Goal: Transaction & Acquisition: Purchase product/service

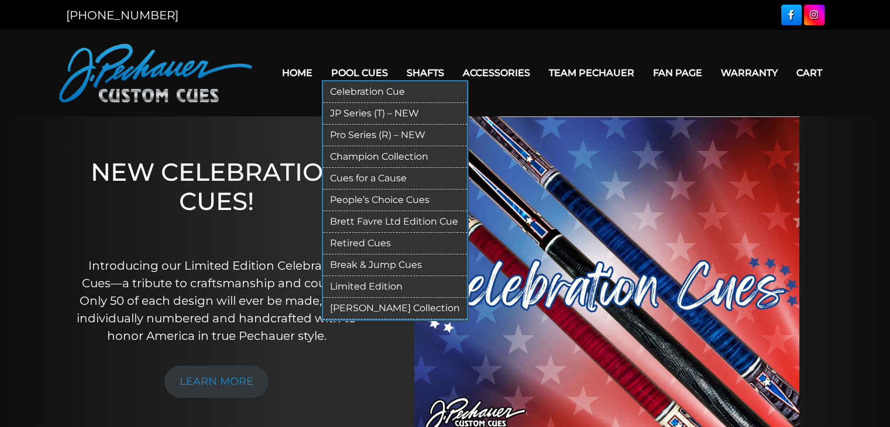
click at [384, 75] on link "Pool Cues" at bounding box center [359, 73] width 75 height 30
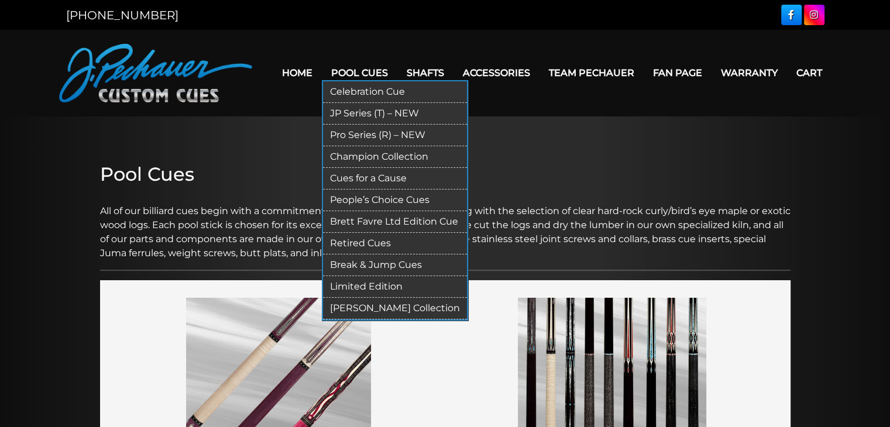
click at [351, 113] on link "JP Series (T) – NEW" at bounding box center [395, 114] width 144 height 22
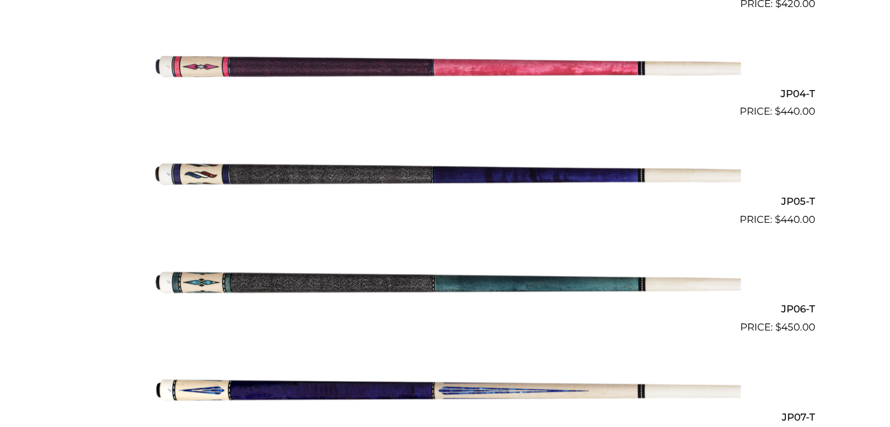
scroll to position [688, 0]
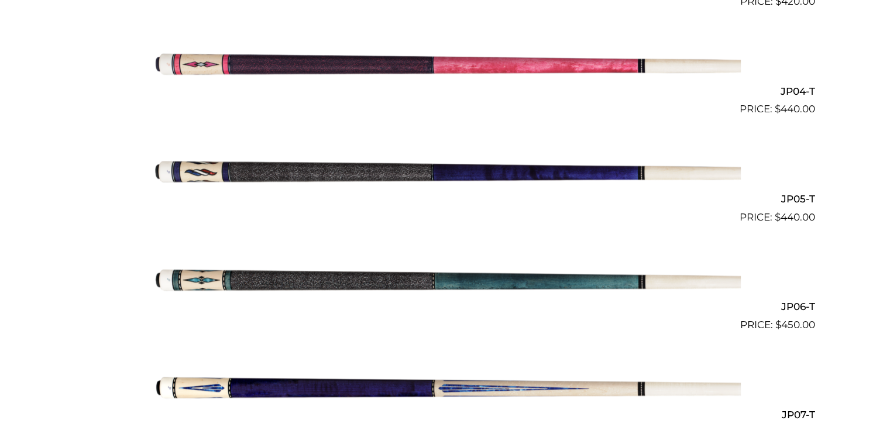
click at [480, 169] on img at bounding box center [445, 171] width 591 height 98
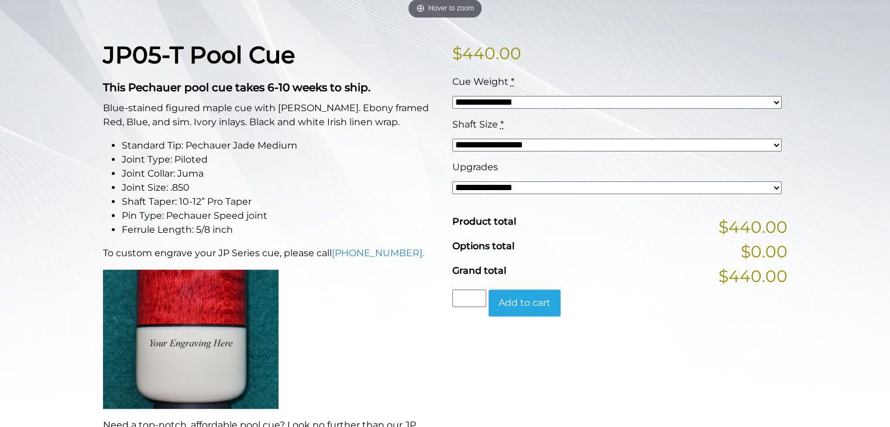
scroll to position [270, 0]
